Goal: Transaction & Acquisition: Purchase product/service

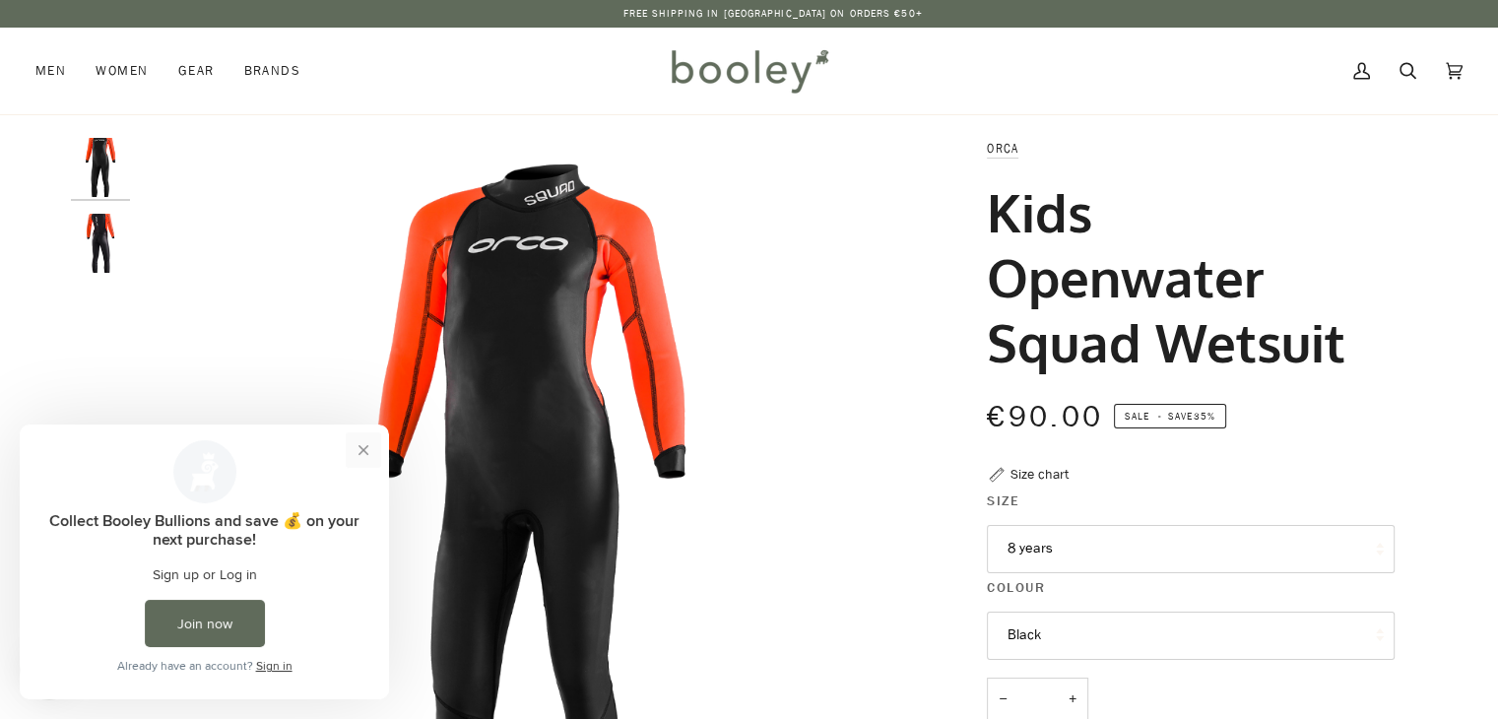
click at [362, 450] on button "Close prompt" at bounding box center [363, 449] width 35 height 35
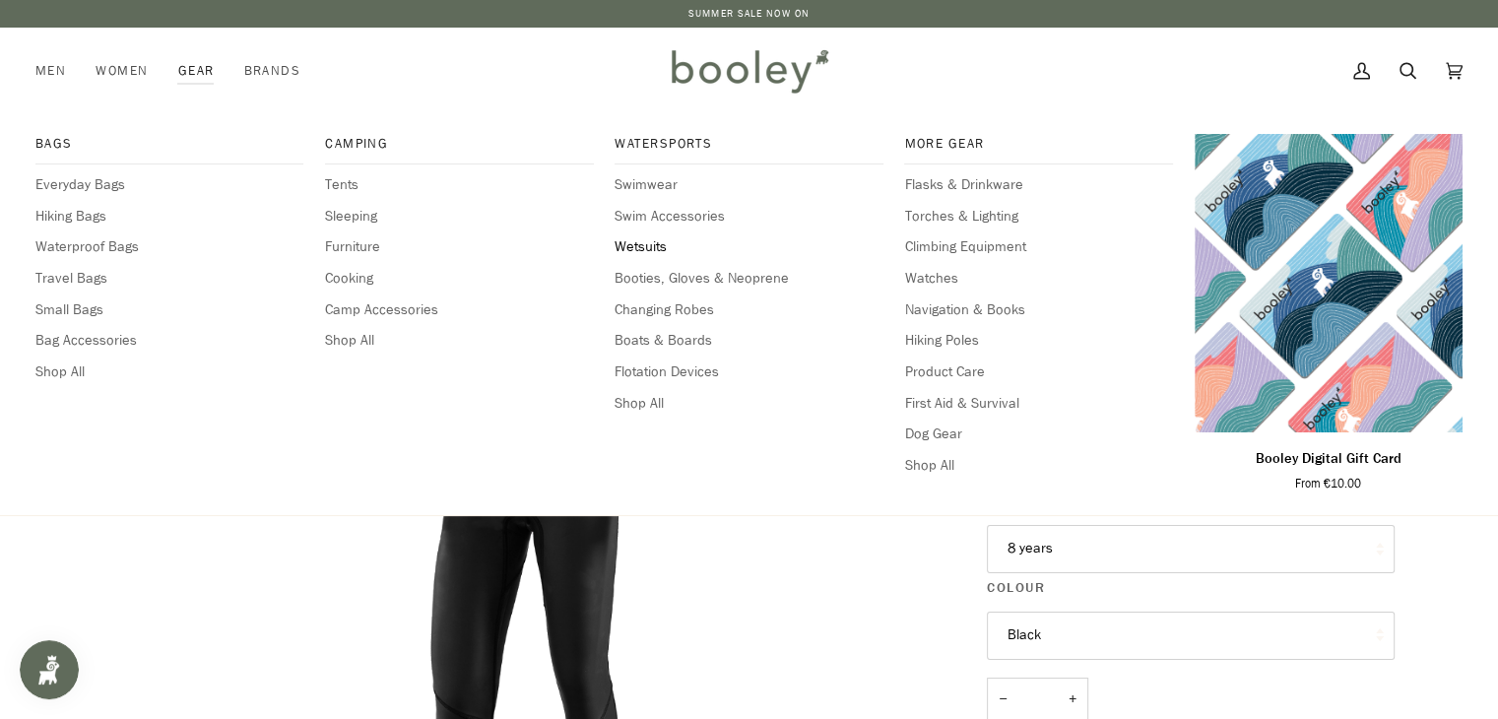
click at [634, 255] on span "Wetsuits" at bounding box center [749, 247] width 268 height 22
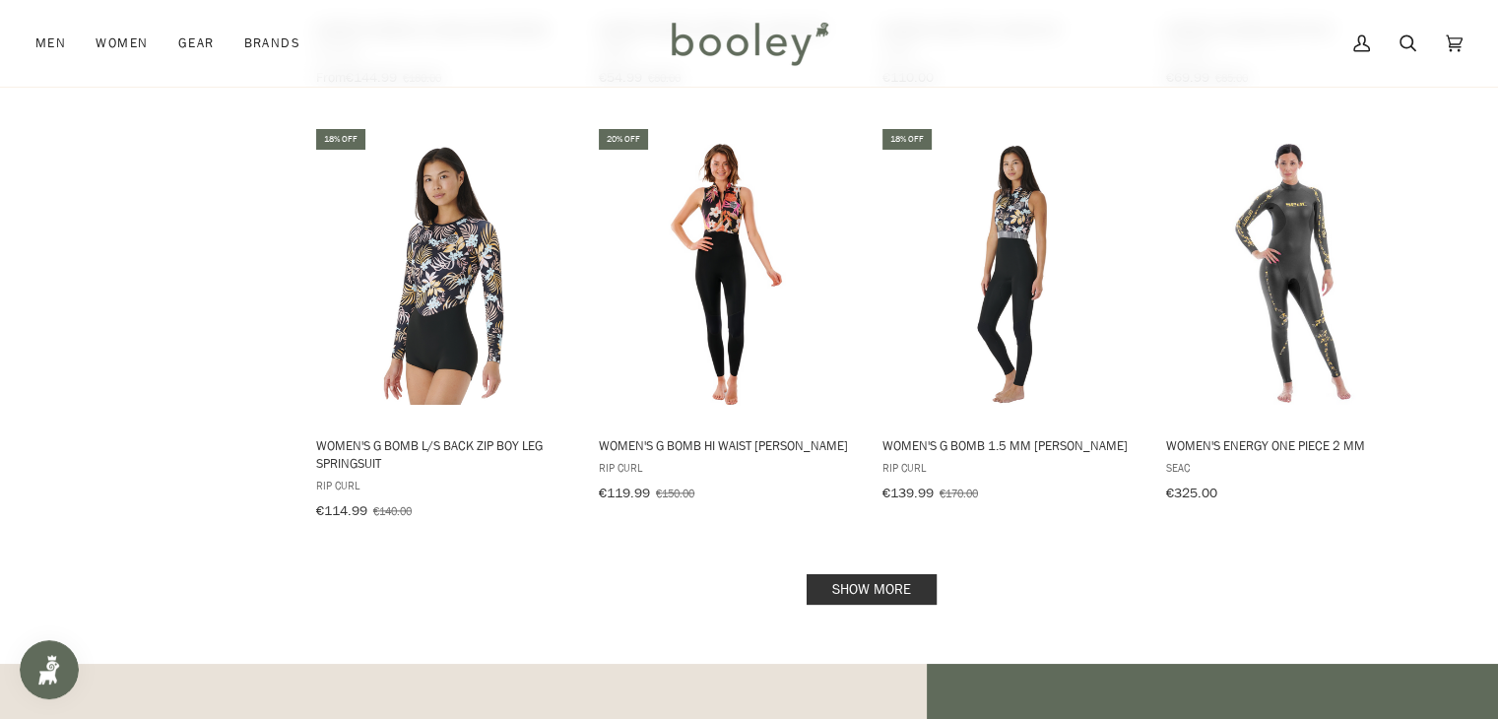
scroll to position [1970, 0]
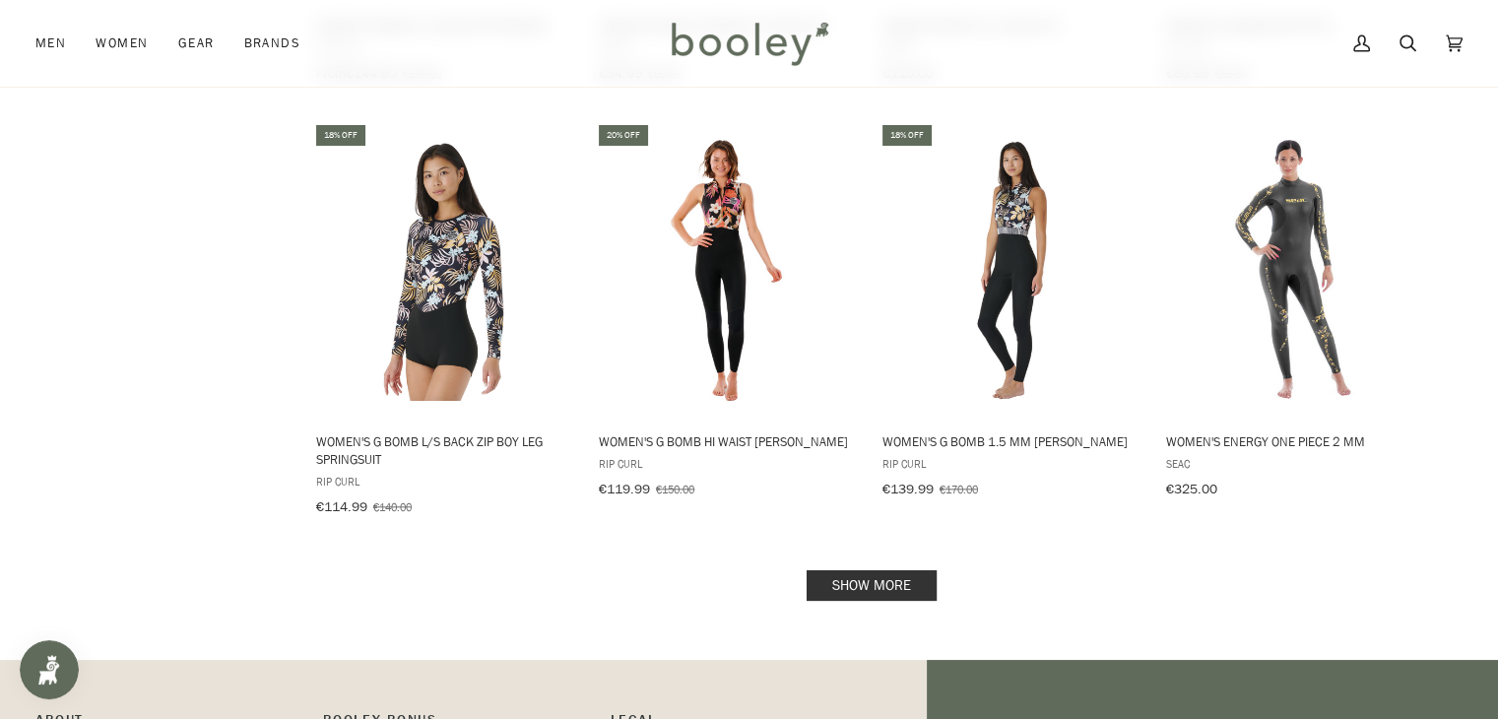
click at [867, 571] on link "Show more" at bounding box center [872, 585] width 130 height 31
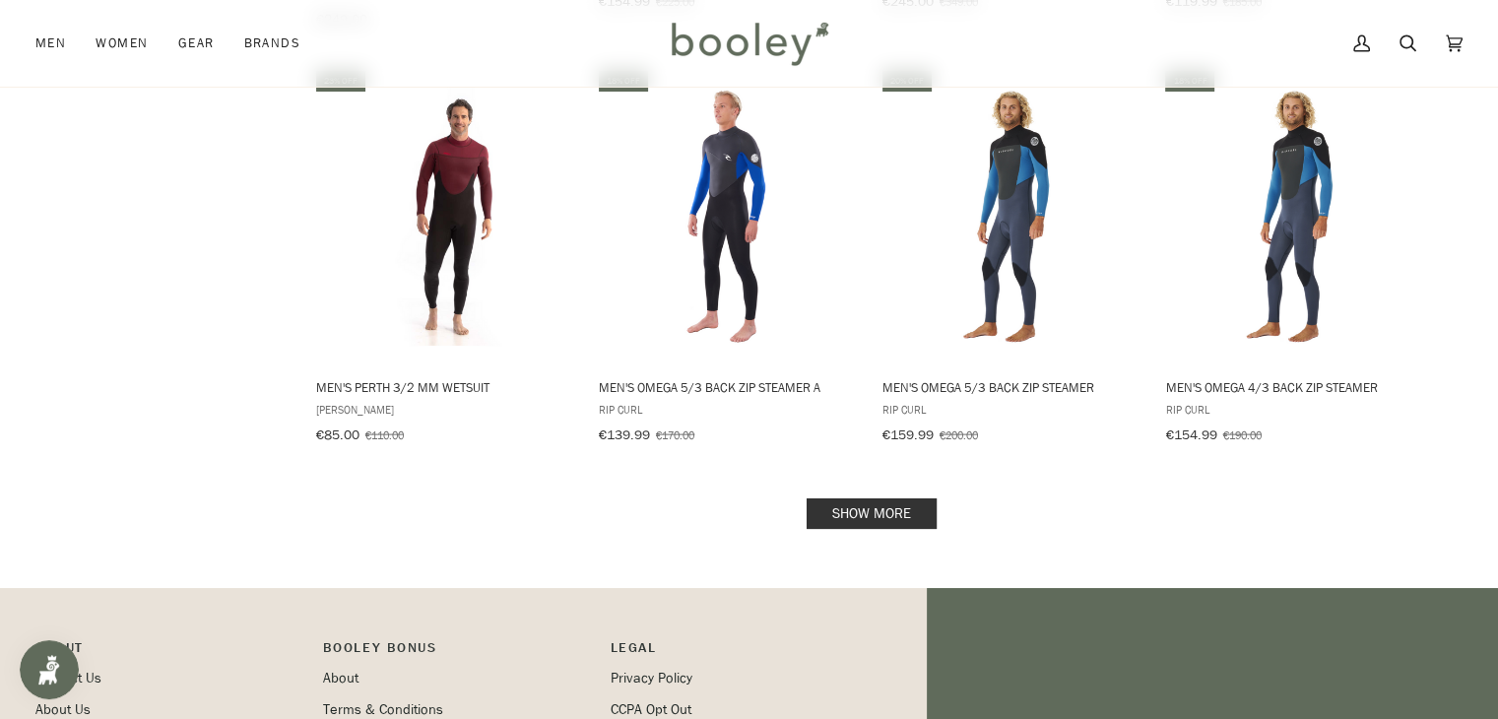
scroll to position [4136, 0]
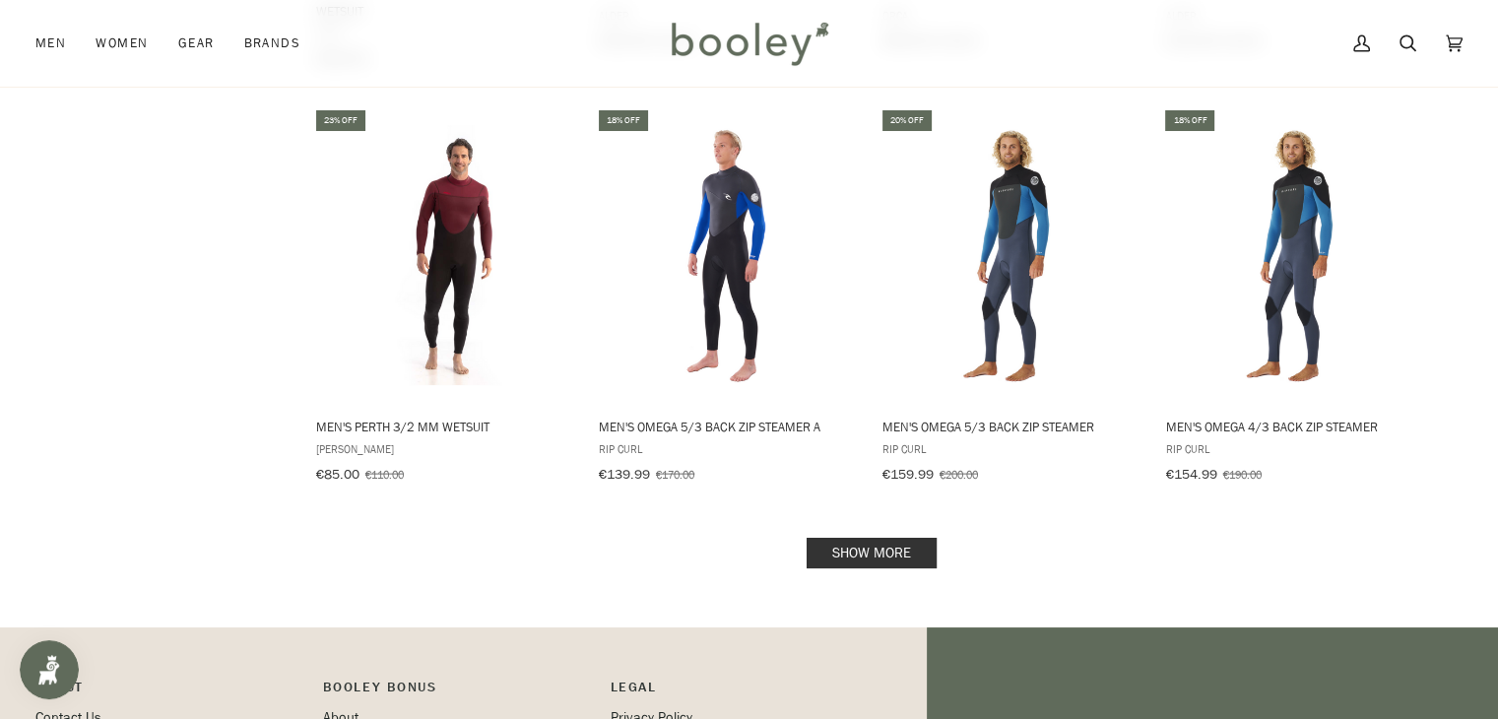
click at [824, 538] on link "Show more" at bounding box center [872, 553] width 130 height 31
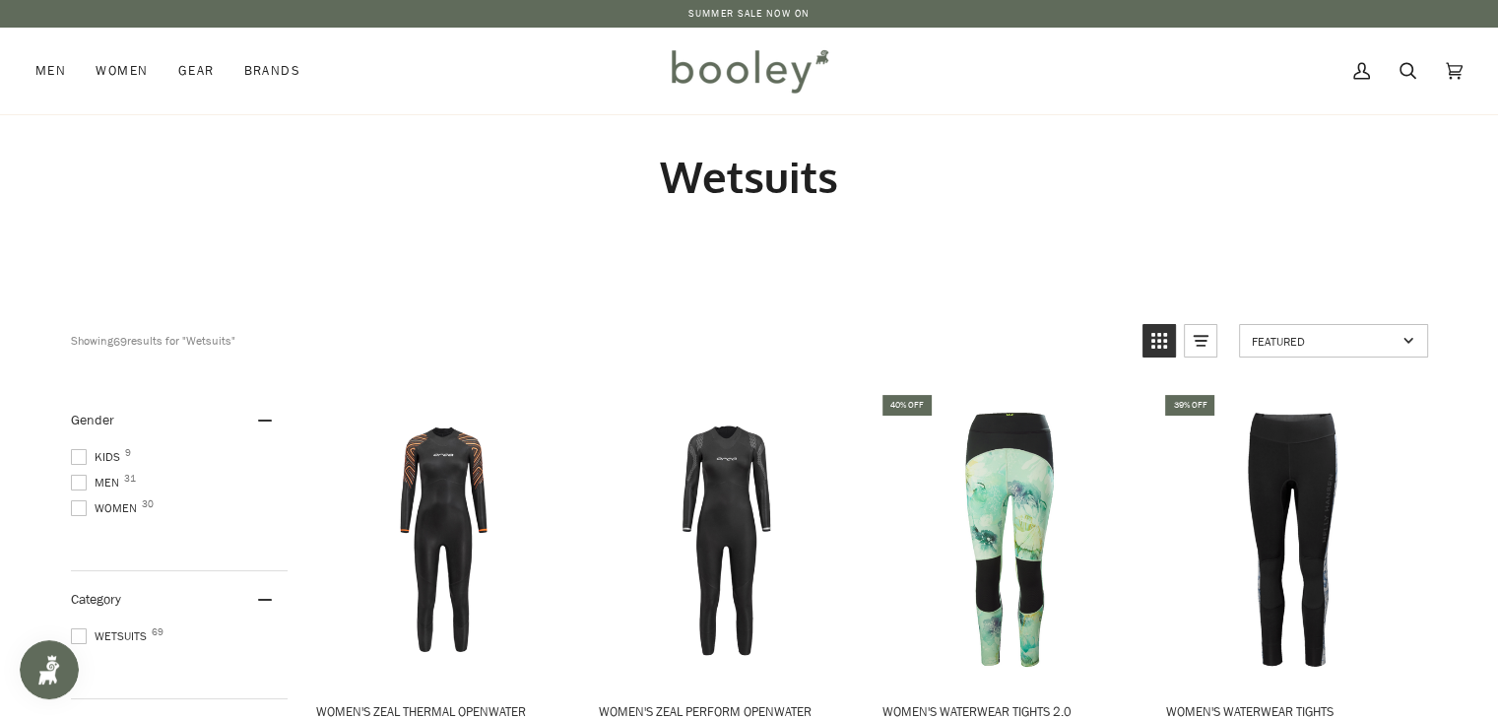
drag, startPoint x: 1383, startPoint y: 335, endPoint x: 1328, endPoint y: 258, distance: 94.6
click at [1328, 258] on div "Wetsuits" at bounding box center [749, 195] width 1428 height 163
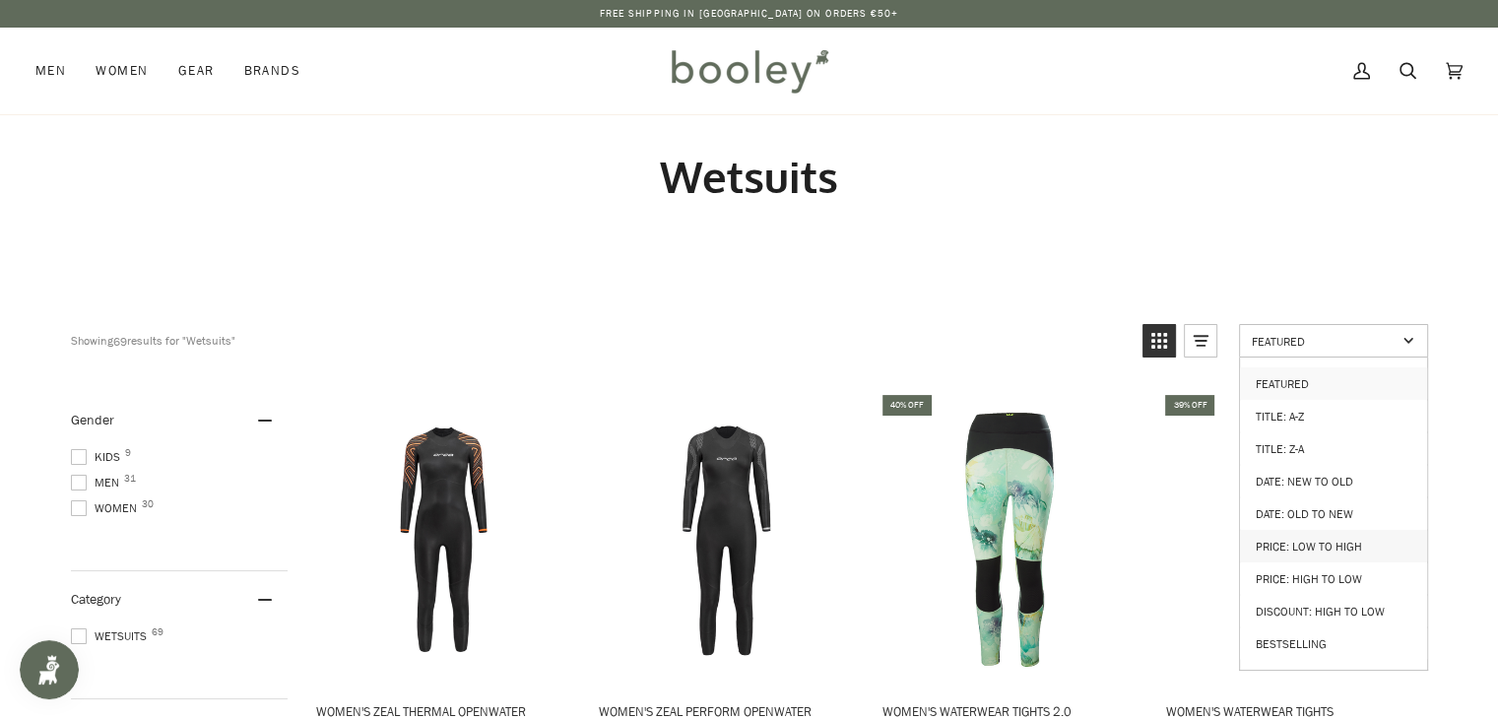
drag, startPoint x: 1285, startPoint y: 541, endPoint x: 1303, endPoint y: 533, distance: 19.4
drag, startPoint x: 1303, startPoint y: 533, endPoint x: 1313, endPoint y: 537, distance: 10.6
drag, startPoint x: 1313, startPoint y: 537, endPoint x: 1408, endPoint y: 64, distance: 482.3
click at [1408, 64] on icon at bounding box center [1407, 71] width 17 height 30
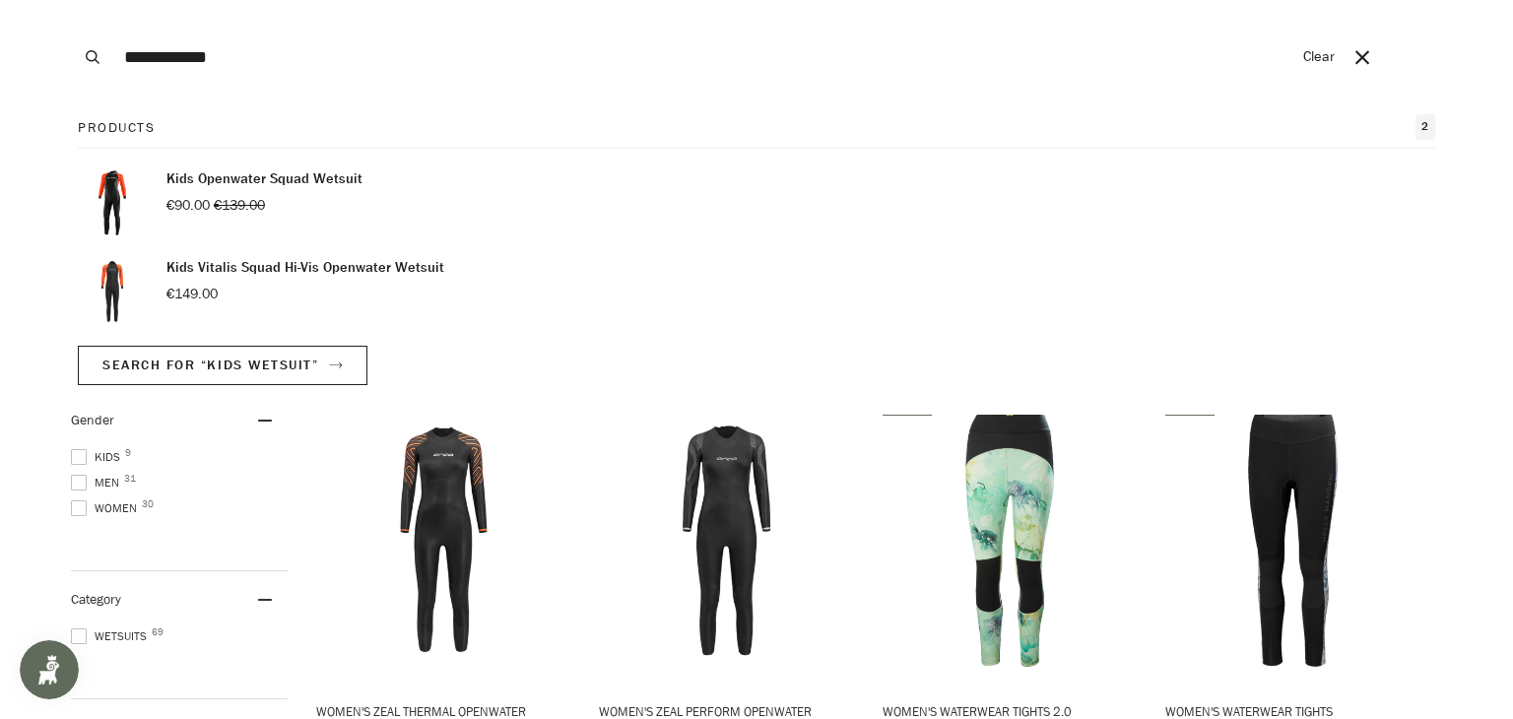
type input "**********"
click at [71, 0] on button "Search" at bounding box center [92, 57] width 43 height 114
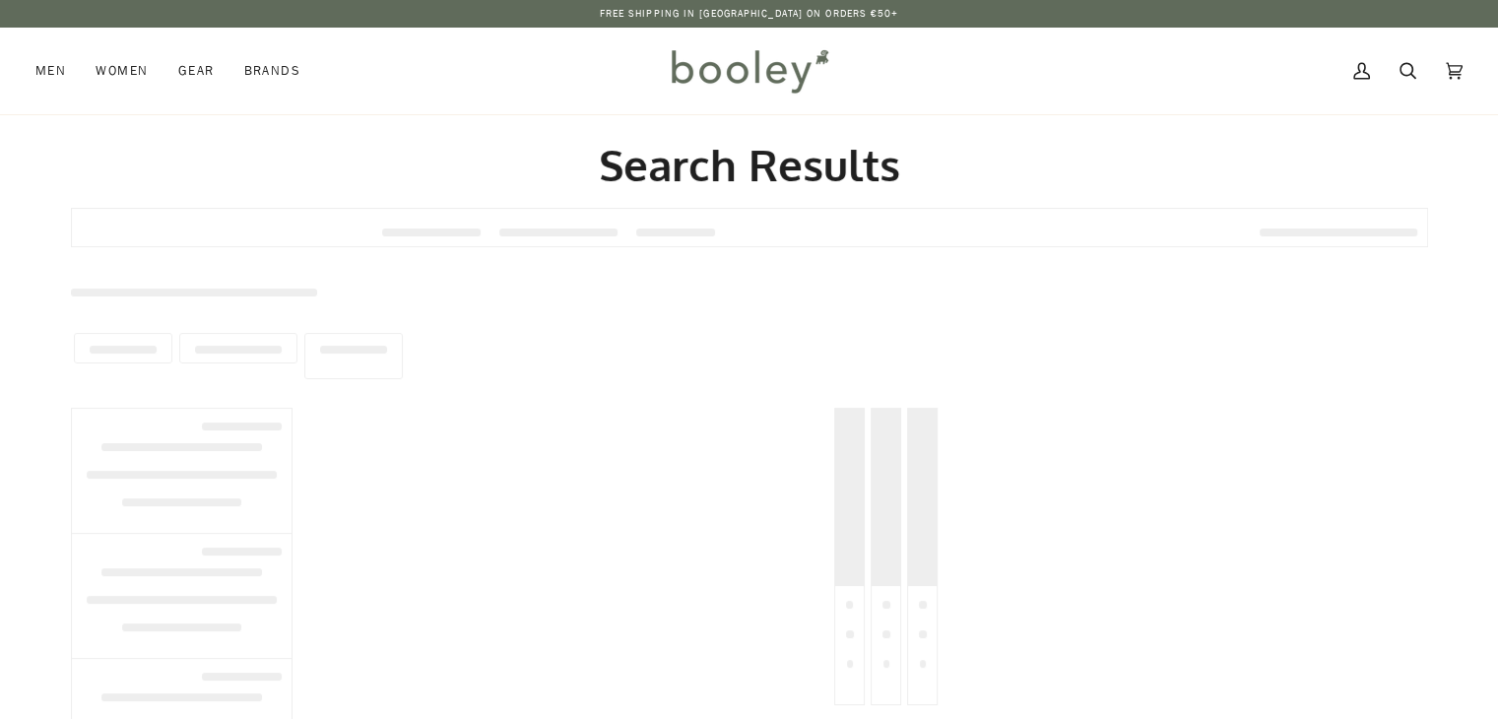
type input "**********"
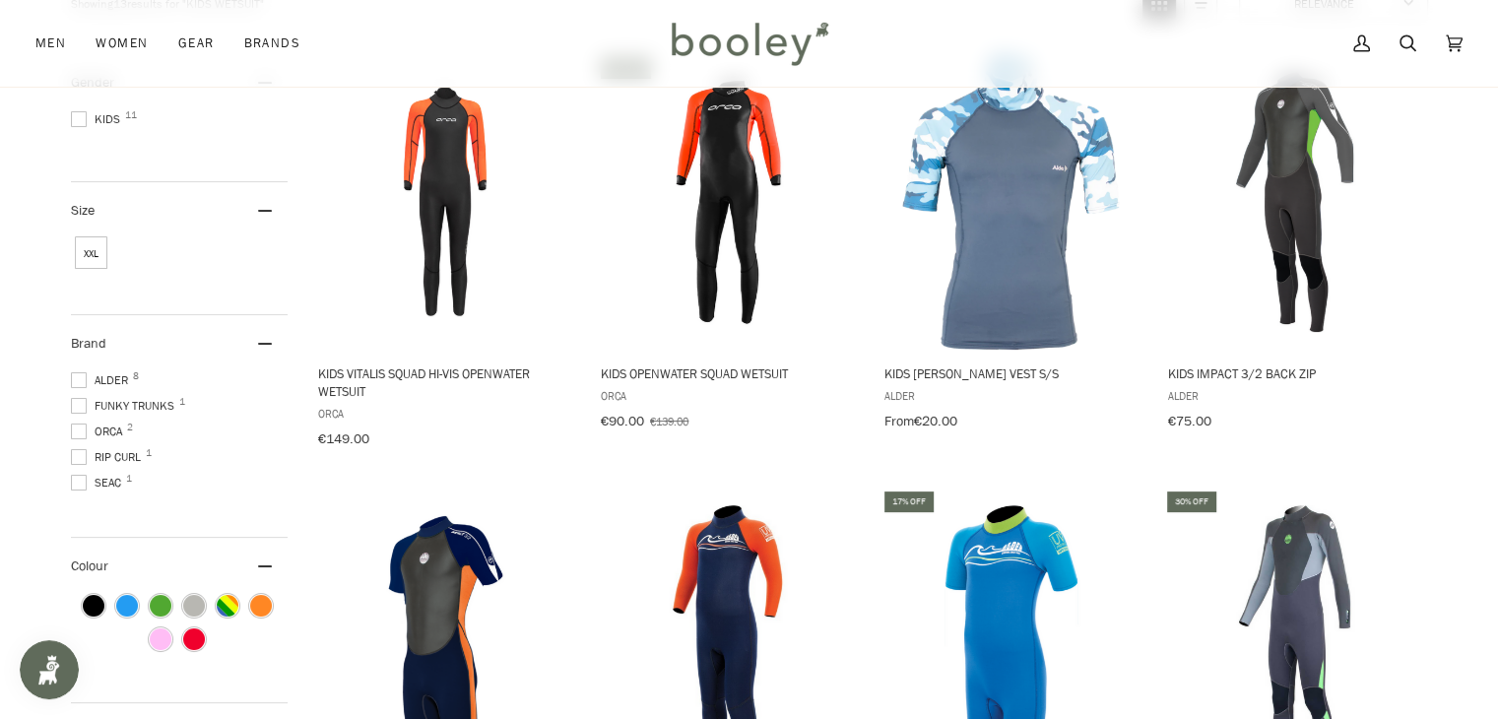
scroll to position [276, 0]
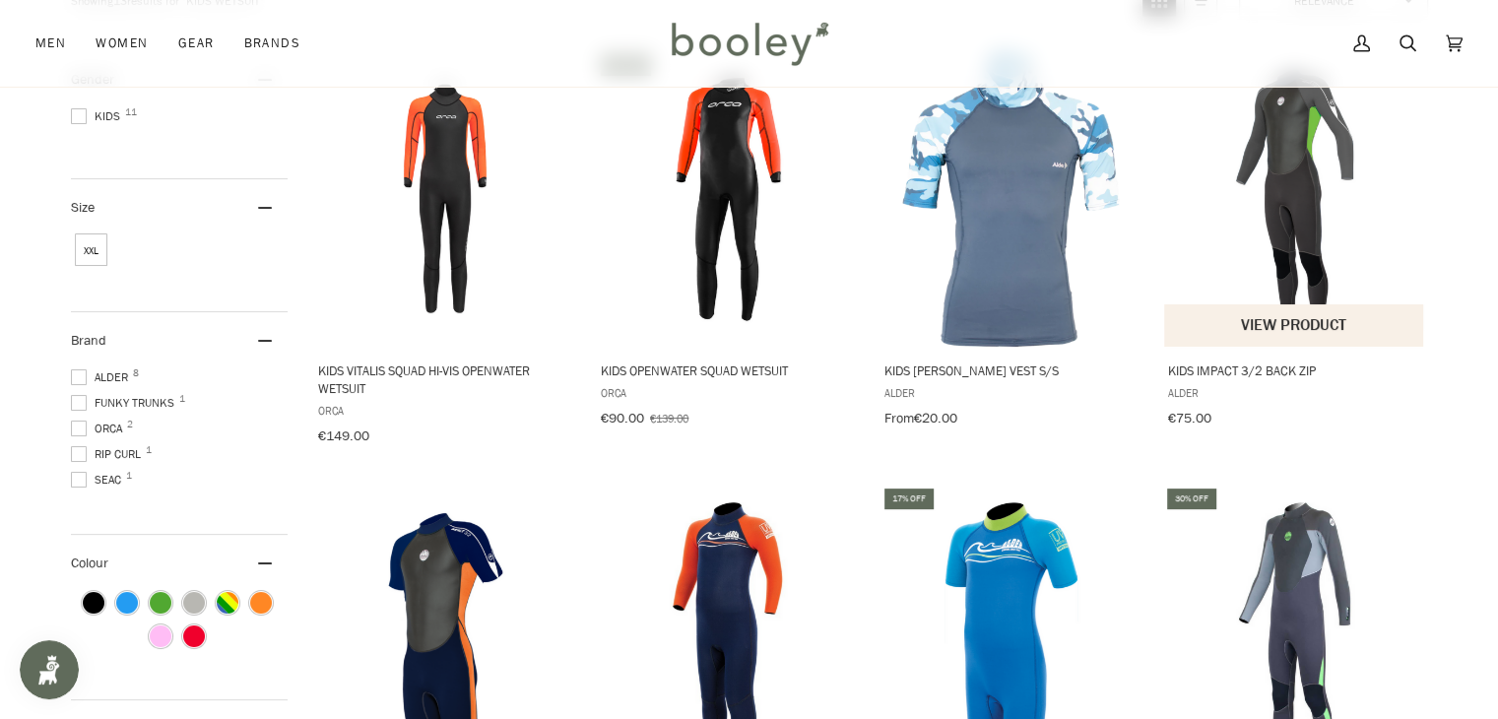
click at [1280, 308] on button "View product" at bounding box center [1293, 325] width 259 height 42
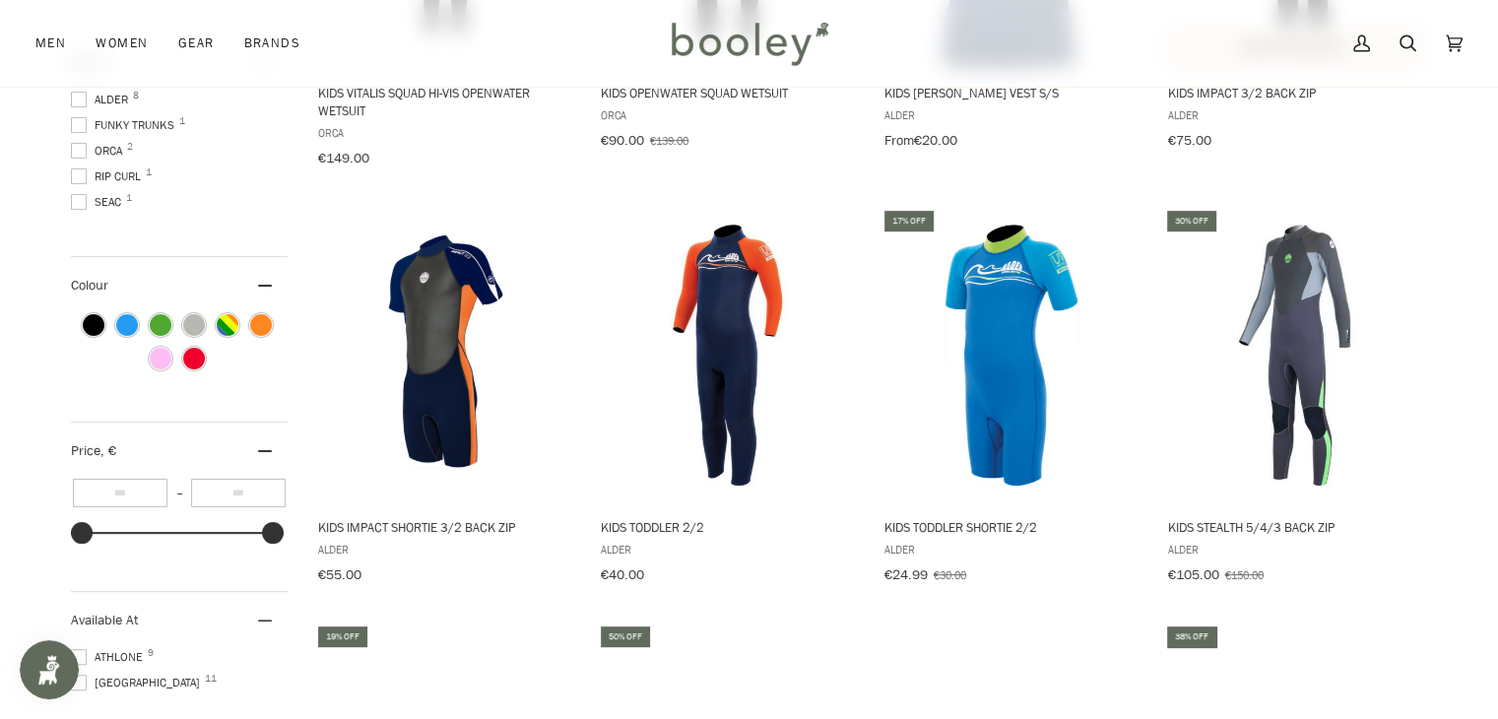
scroll to position [552, 0]
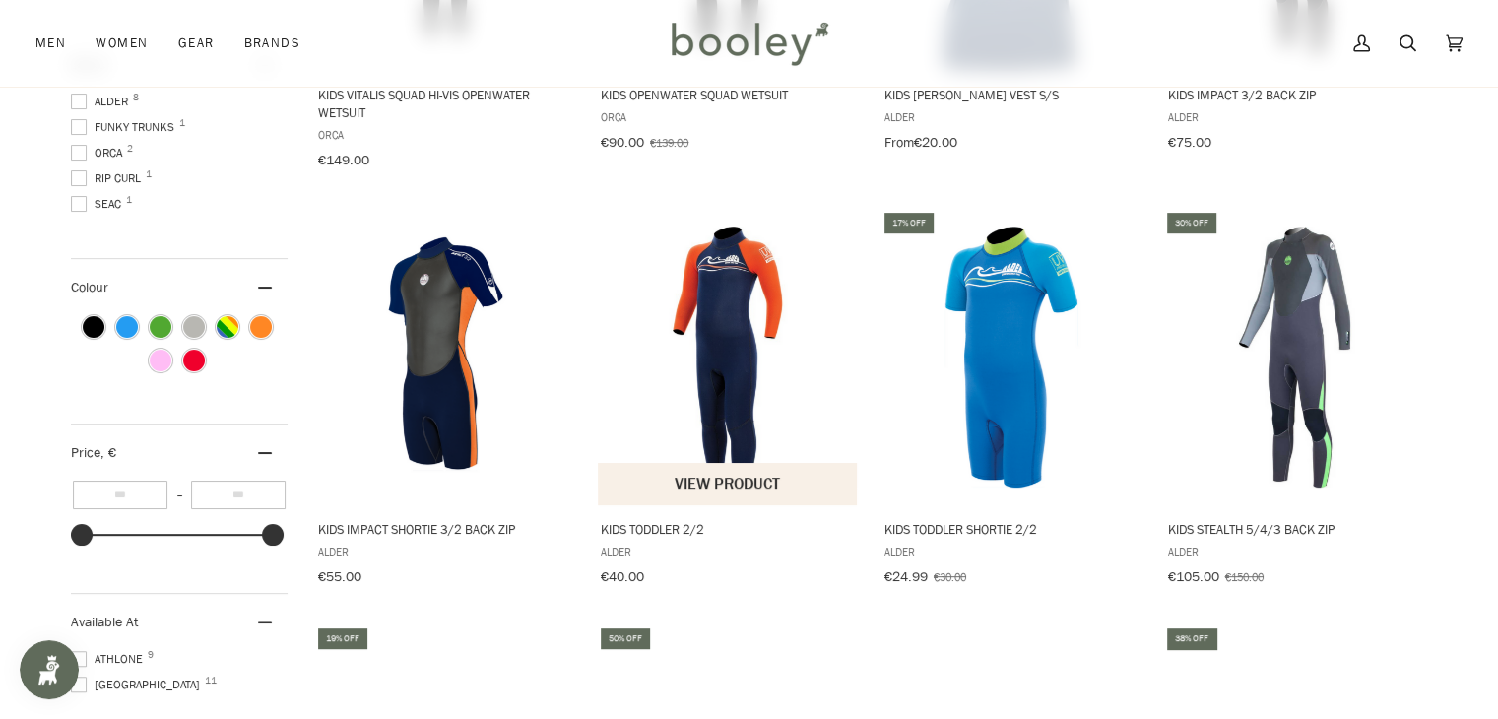
click at [723, 289] on img "Kids Toddler 2/2" at bounding box center [728, 357] width 261 height 261
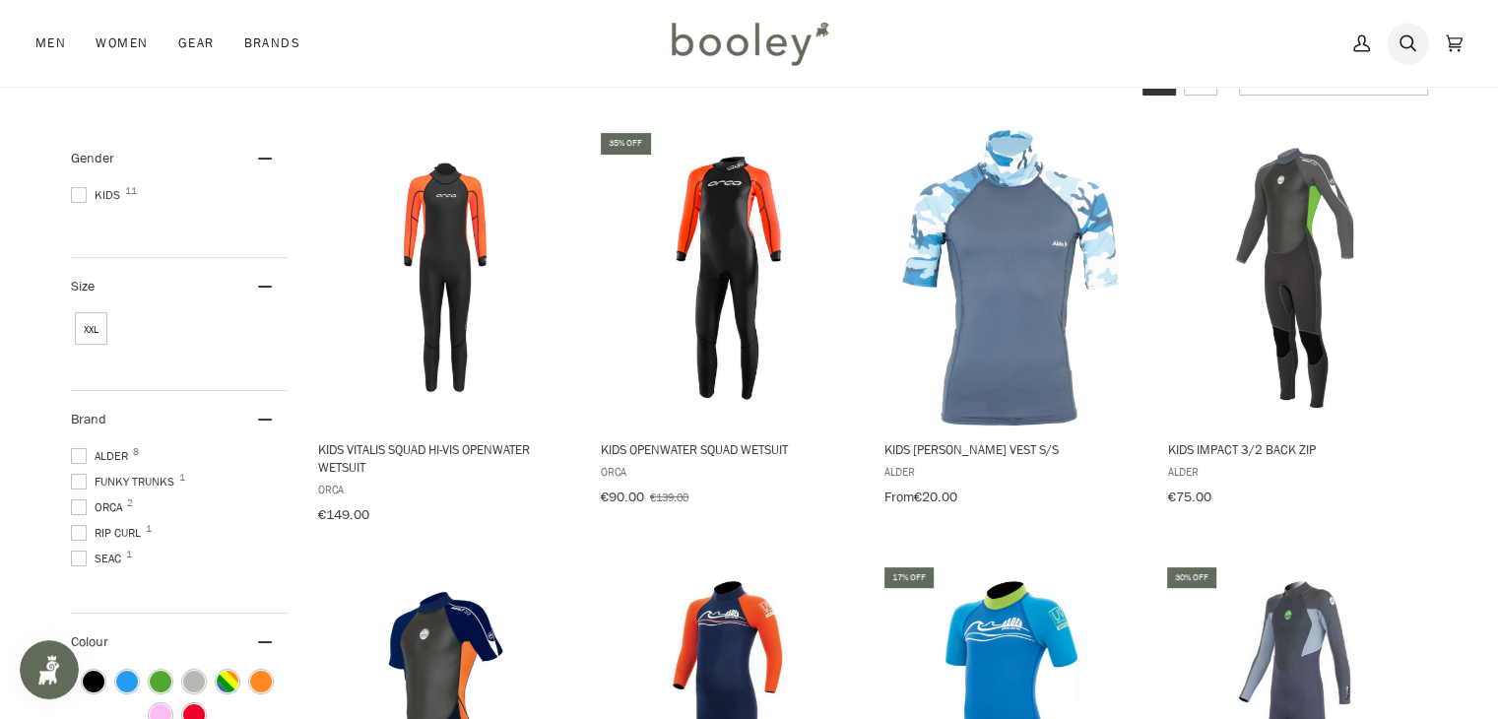
scroll to position [236, 0]
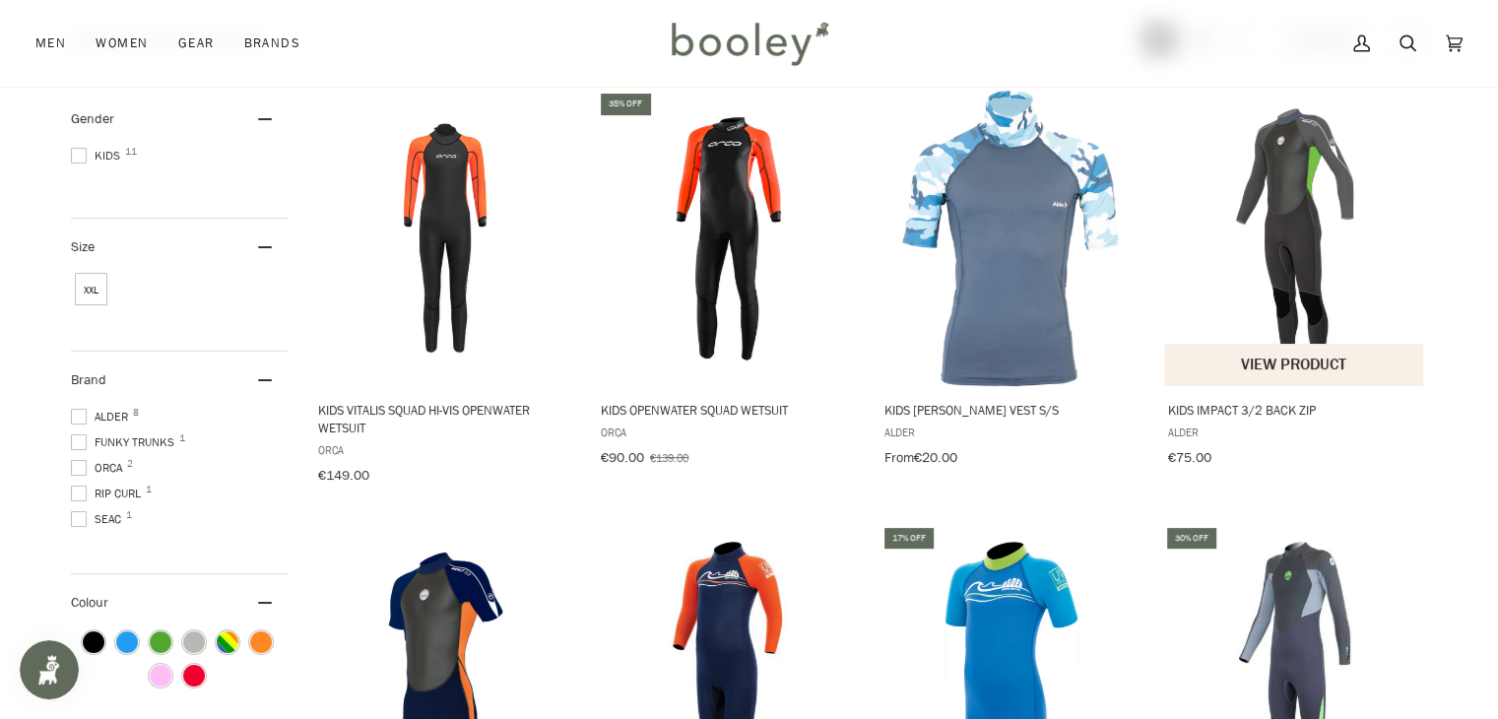
click at [1279, 198] on img "Kids Impact 3/2 Back Zip" at bounding box center [1294, 237] width 261 height 261
click at [1105, 7] on div "My Account Search Cart €0.00 (0)" at bounding box center [1148, 43] width 627 height 87
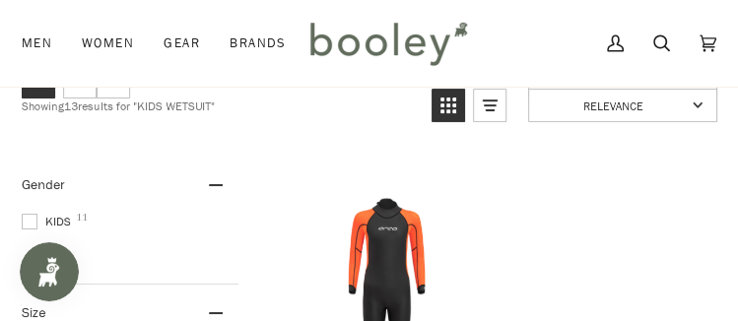
scroll to position [153, 0]
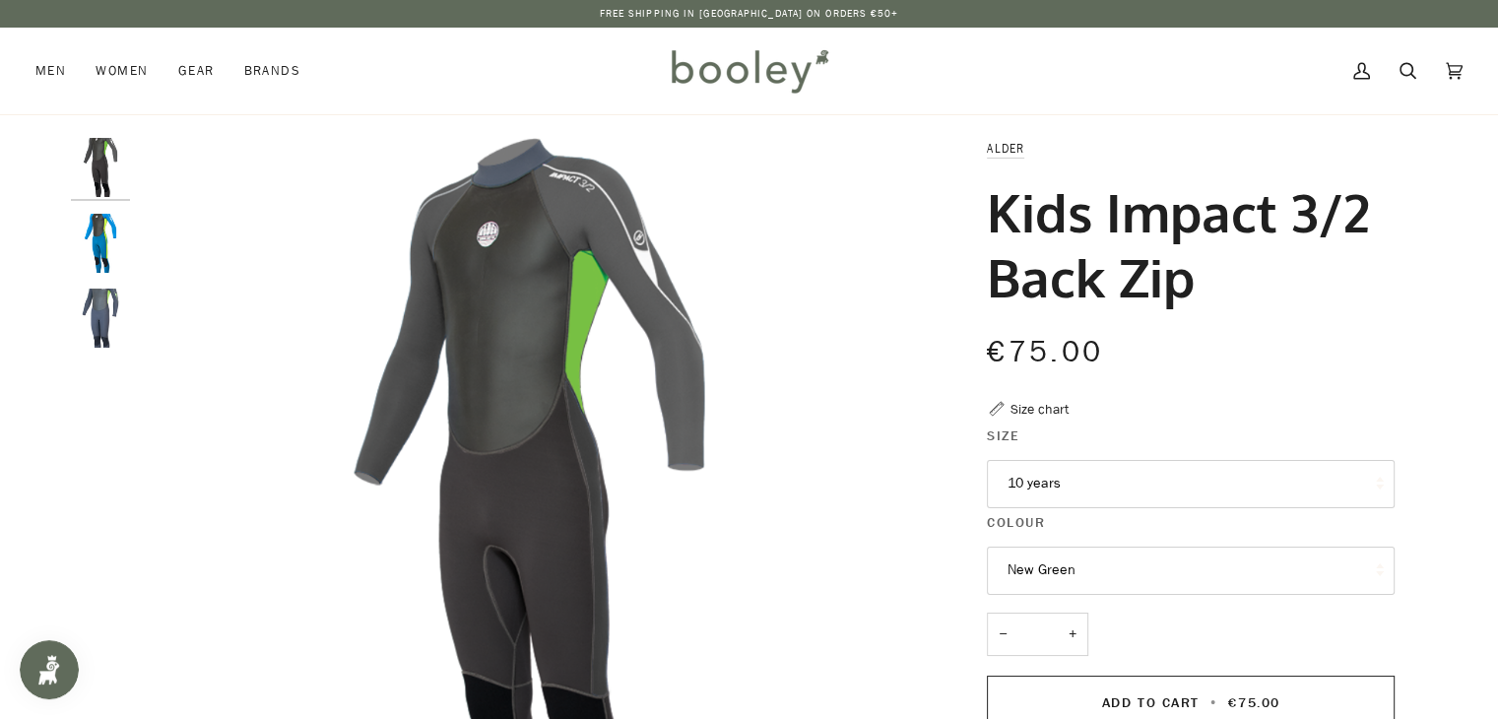
click at [1125, 488] on button "10 years" at bounding box center [1191, 484] width 408 height 48
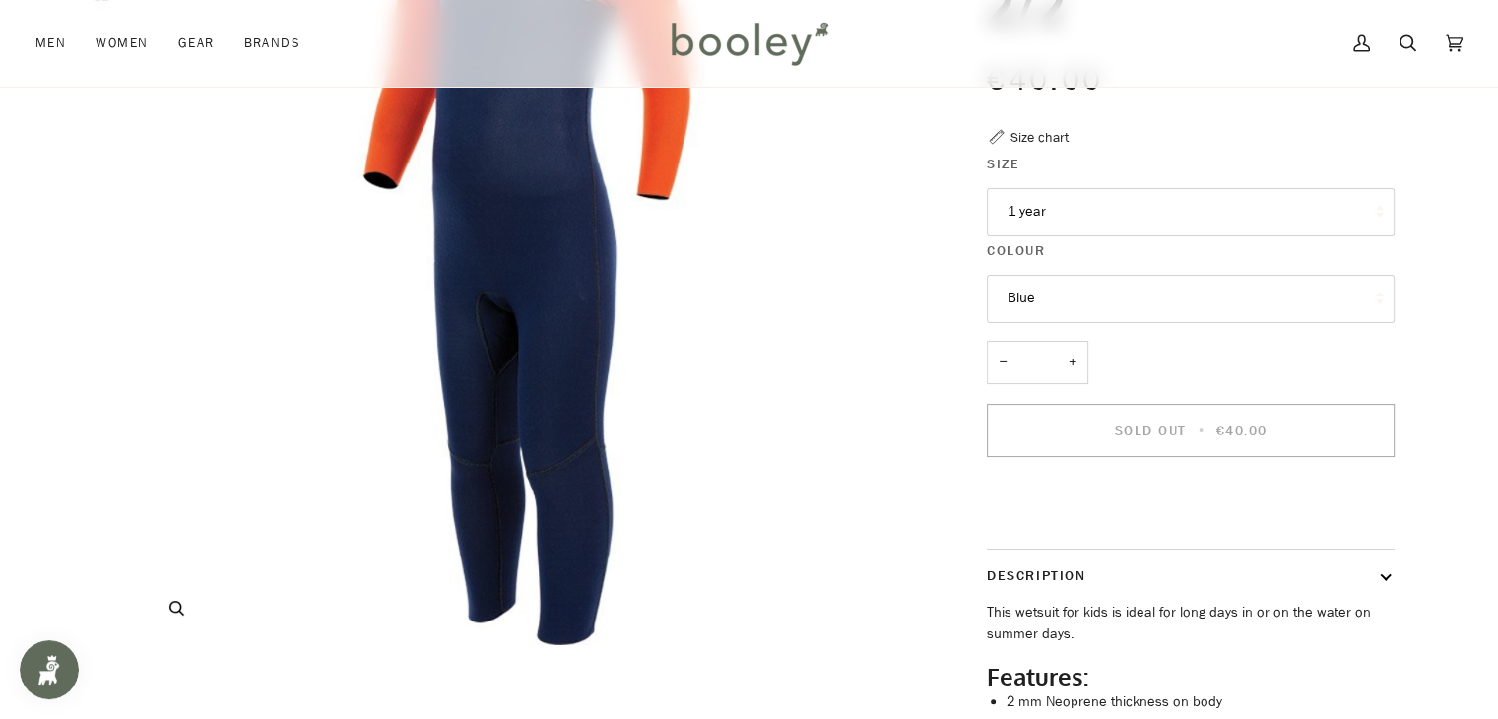
scroll to position [276, 0]
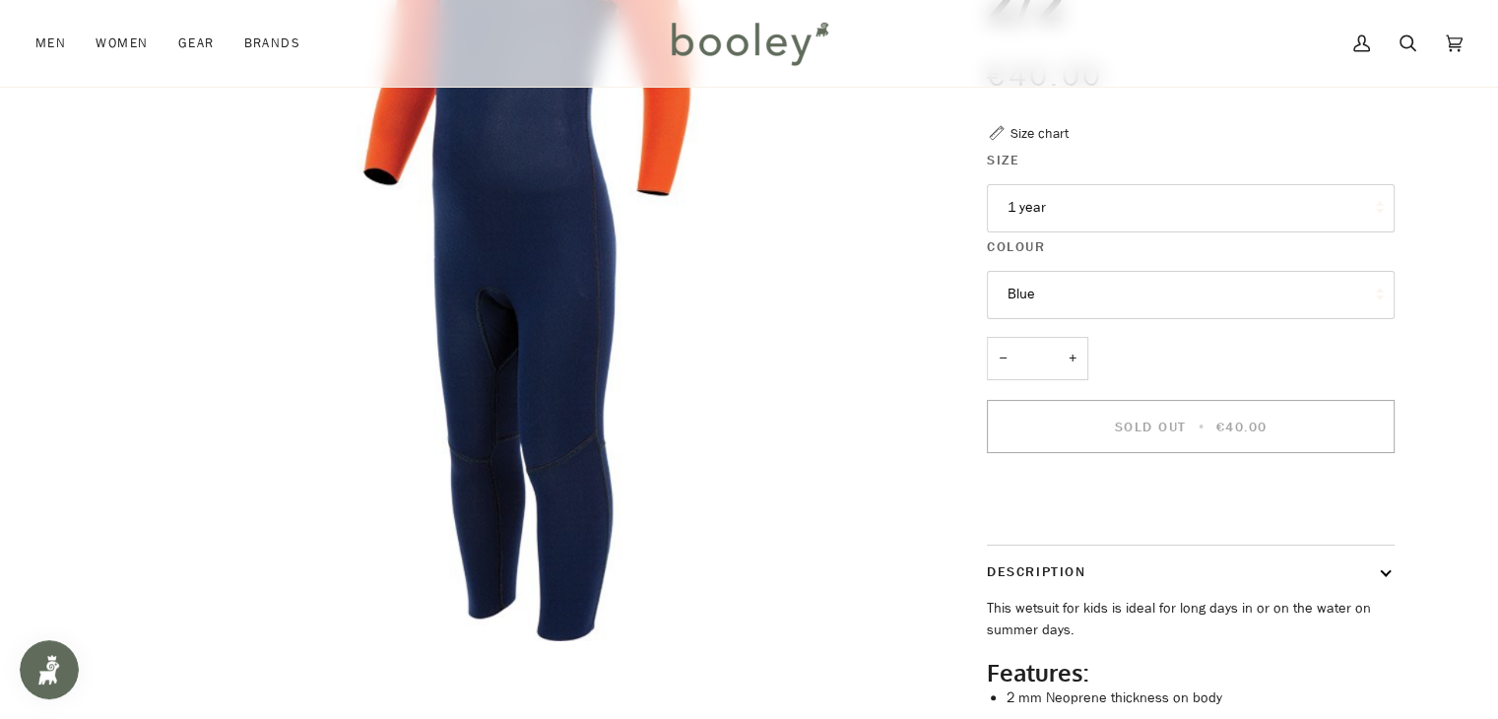
click at [1036, 214] on button "1 year" at bounding box center [1191, 208] width 408 height 48
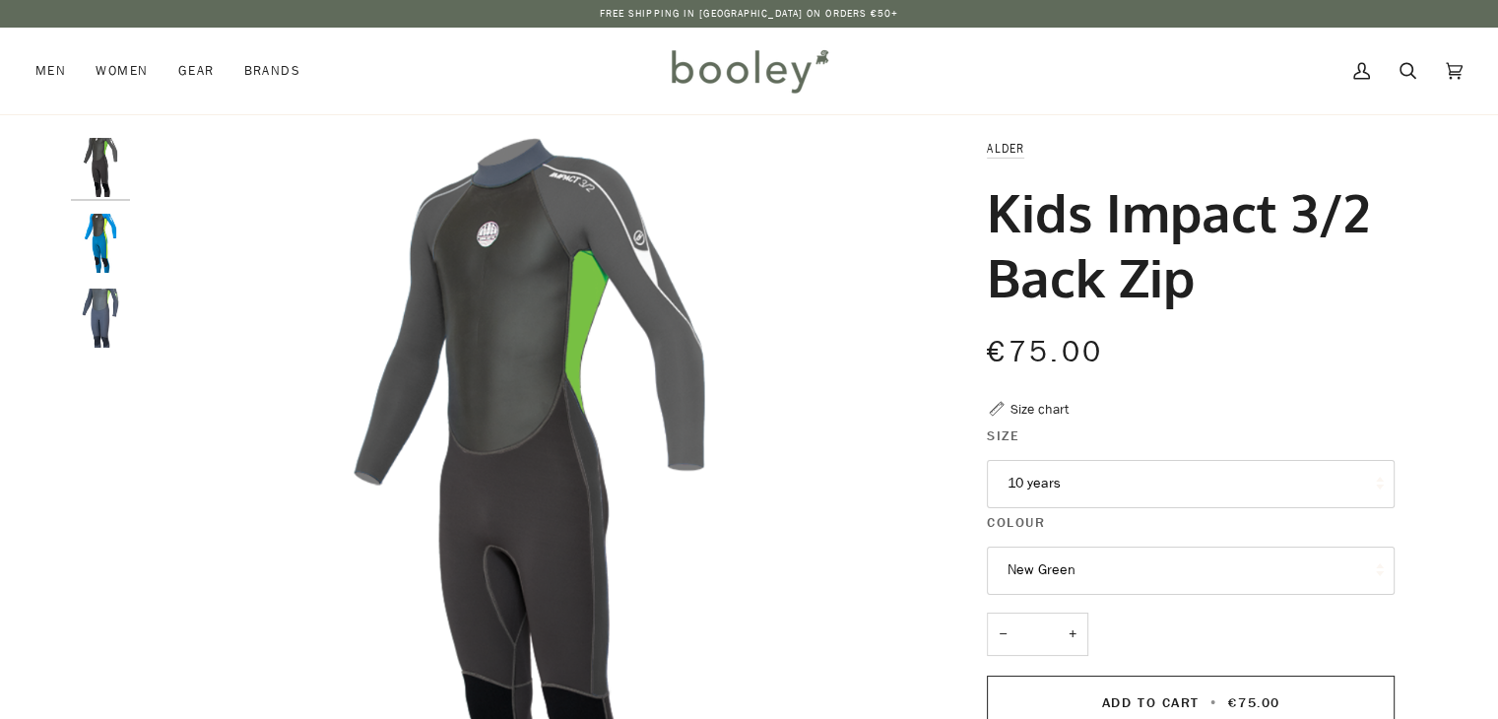
click at [1095, 474] on button "10 years" at bounding box center [1191, 484] width 408 height 48
